Goal: Task Accomplishment & Management: Complete application form

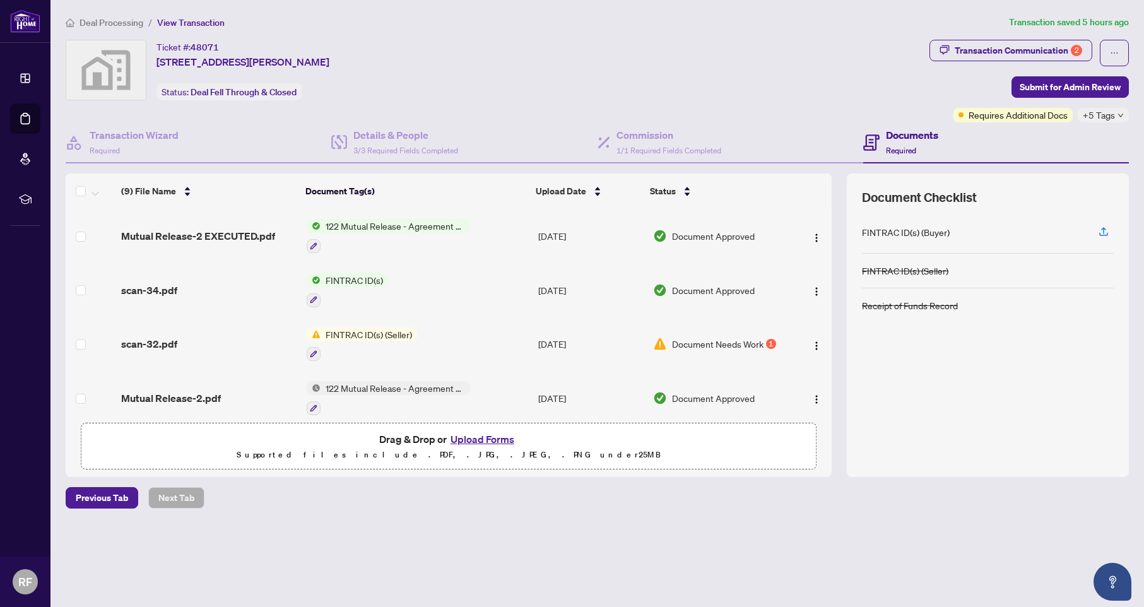
click at [771, 346] on div "1" at bounding box center [771, 344] width 10 height 10
click at [479, 441] on button "Upload Forms" at bounding box center [482, 439] width 71 height 16
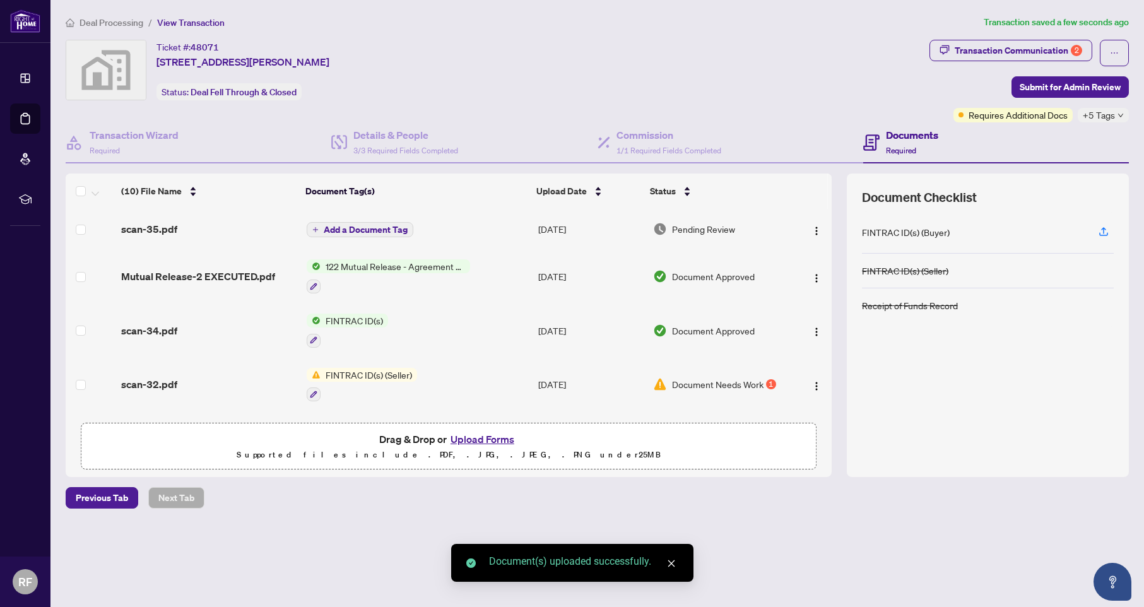
click at [348, 232] on span "Add a Document Tag" at bounding box center [366, 229] width 84 height 9
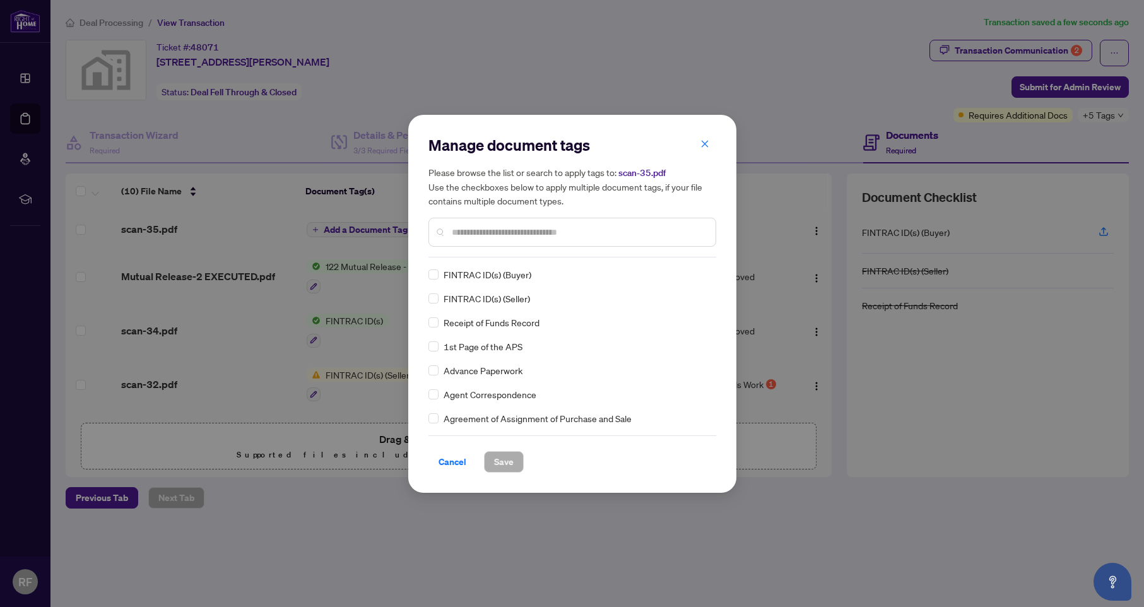
click at [525, 255] on div "Manage document tags Please browse the list or search to apply tags to: scan-35…" at bounding box center [573, 196] width 288 height 122
click at [524, 238] on div at bounding box center [573, 232] width 288 height 29
click at [525, 230] on input "text" at bounding box center [579, 232] width 254 height 14
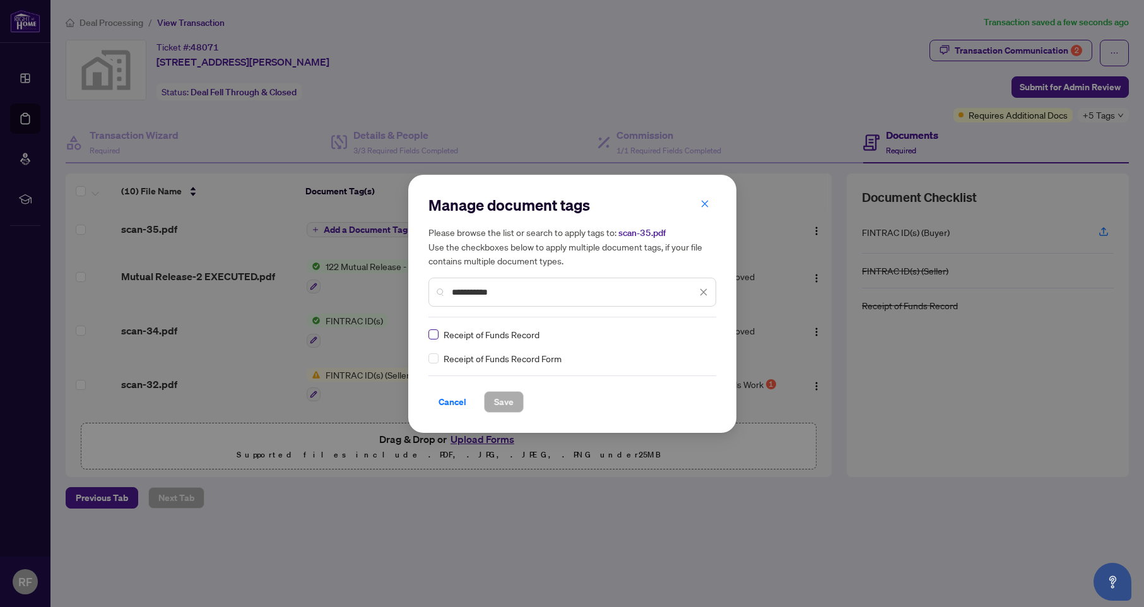
type input "**********"
click at [503, 403] on span "Save" at bounding box center [504, 402] width 20 height 20
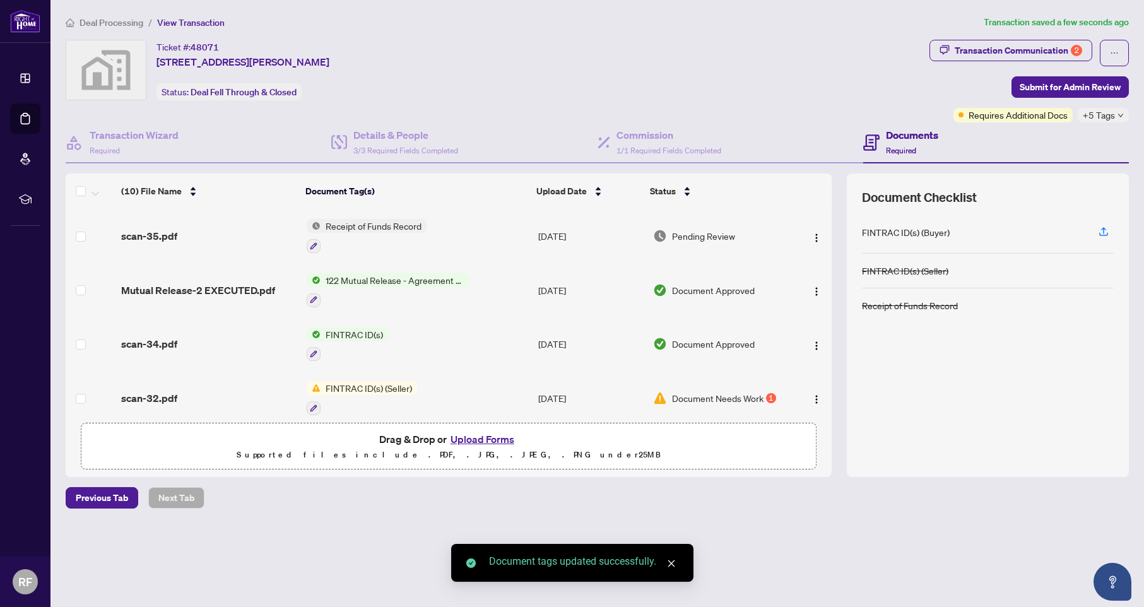
click at [494, 443] on button "Upload Forms" at bounding box center [482, 439] width 71 height 16
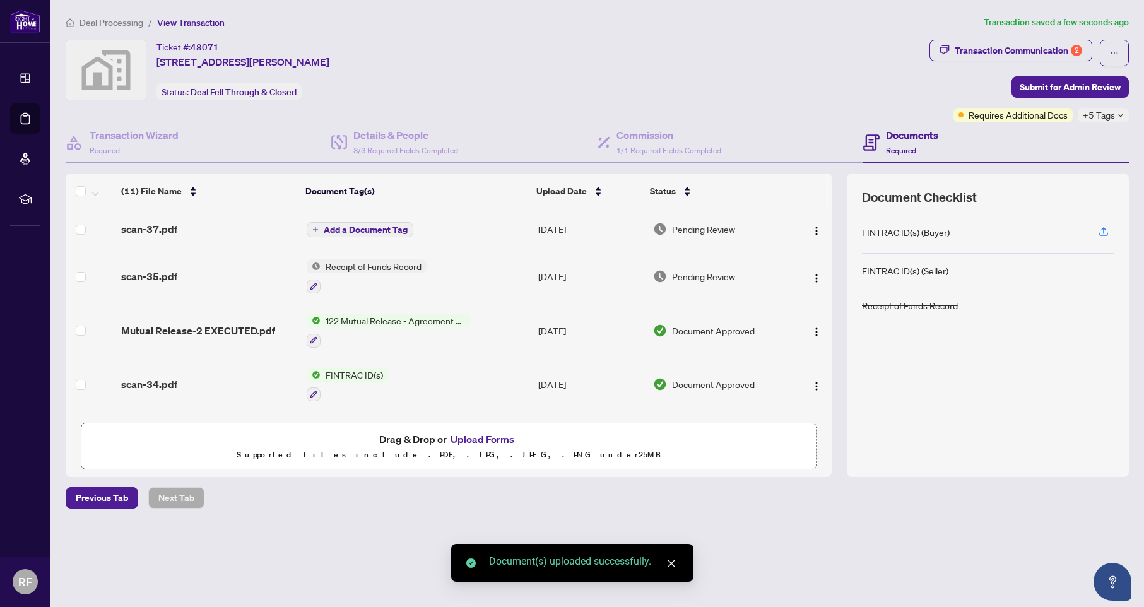
click at [380, 227] on span "Add a Document Tag" at bounding box center [366, 229] width 84 height 9
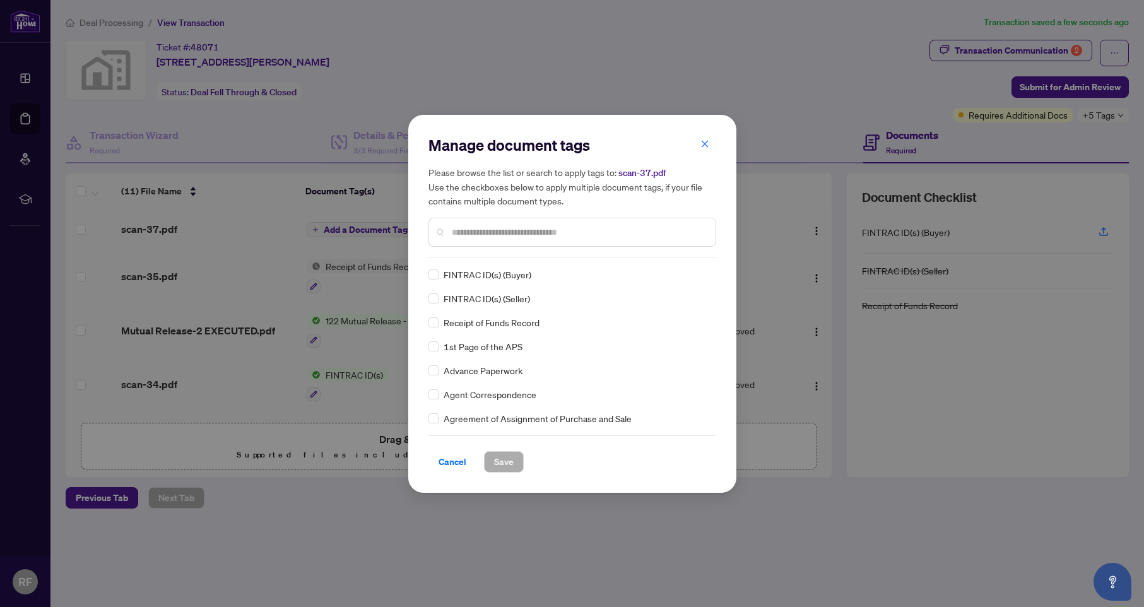
click at [536, 222] on div at bounding box center [573, 232] width 288 height 29
click at [502, 461] on span "Save" at bounding box center [504, 462] width 20 height 20
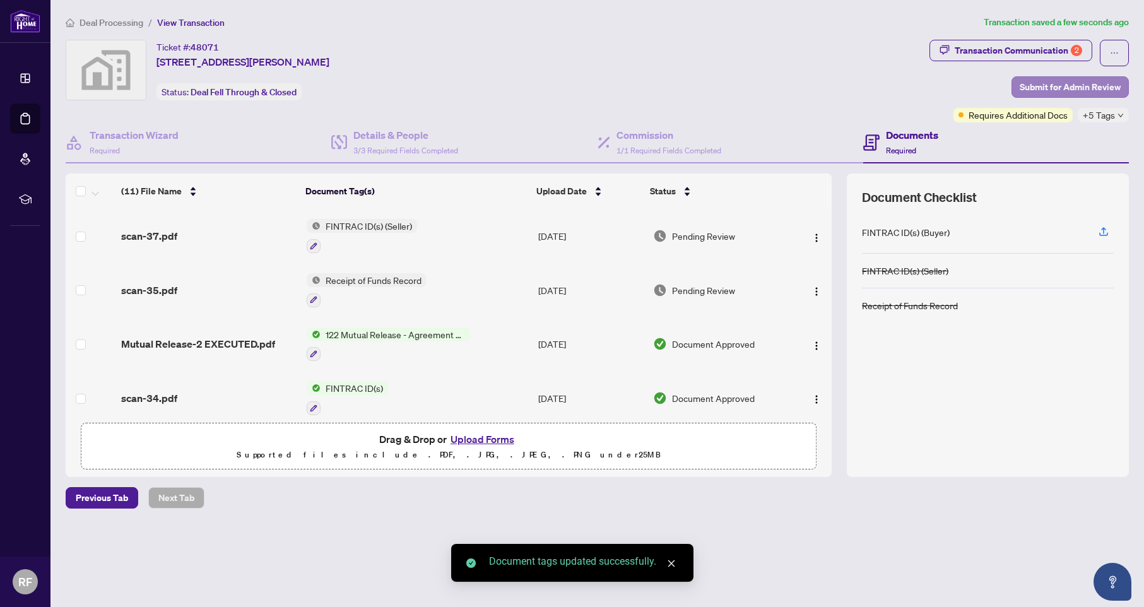
click at [1043, 91] on span "Submit for Admin Review" at bounding box center [1070, 87] width 101 height 20
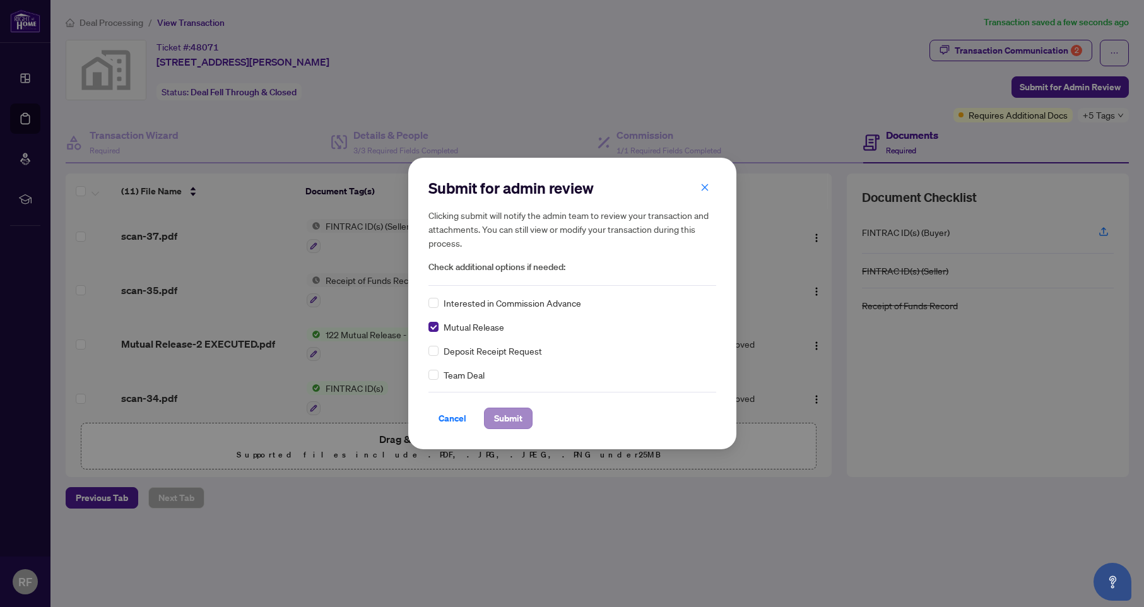
click at [497, 422] on span "Submit" at bounding box center [508, 418] width 28 height 20
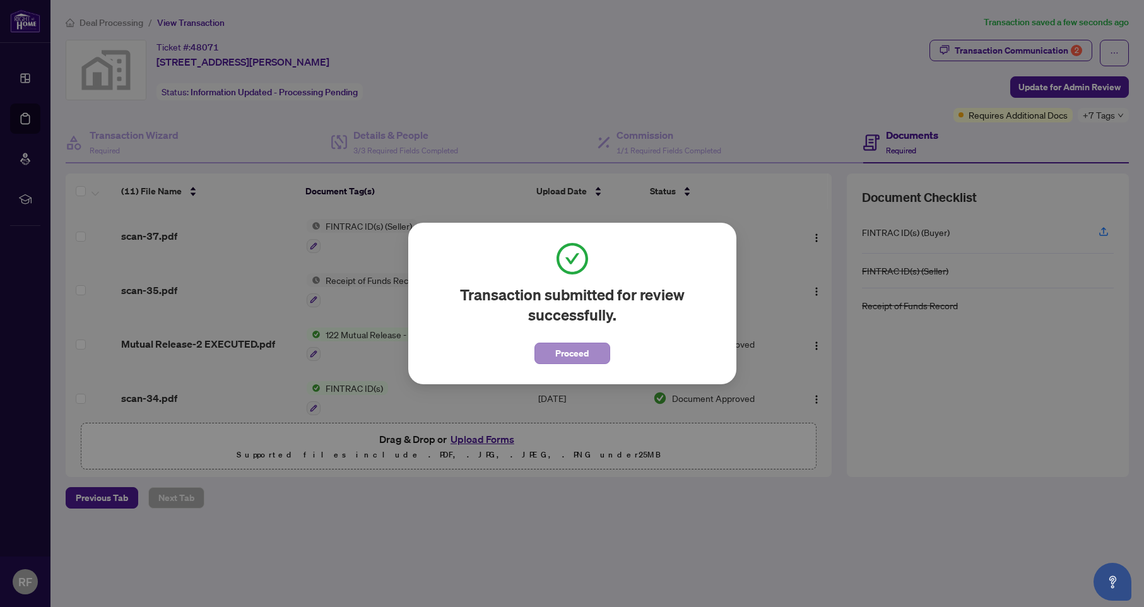
click at [569, 350] on span "Proceed" at bounding box center [571, 353] width 33 height 20
